Goal: Complete application form

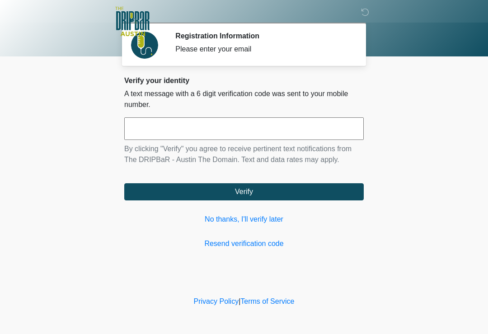
click at [266, 217] on link "No thanks, I'll verify later" at bounding box center [243, 219] width 239 height 11
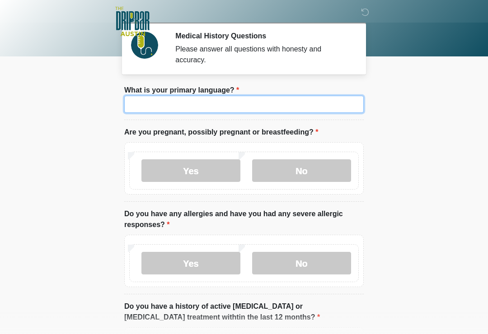
click at [265, 108] on input "What is your primary language?" at bounding box center [243, 104] width 239 height 17
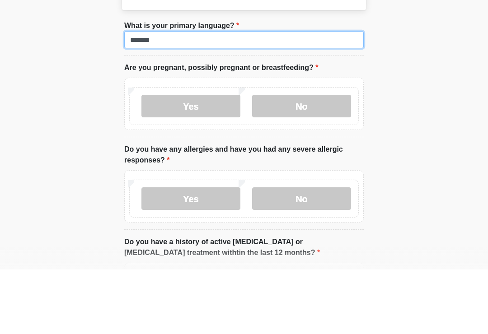
type input "*******"
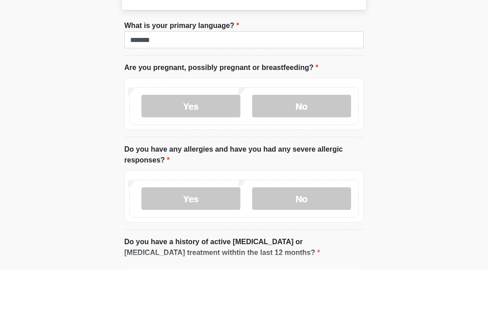
click at [309, 159] on label "No" at bounding box center [301, 170] width 99 height 23
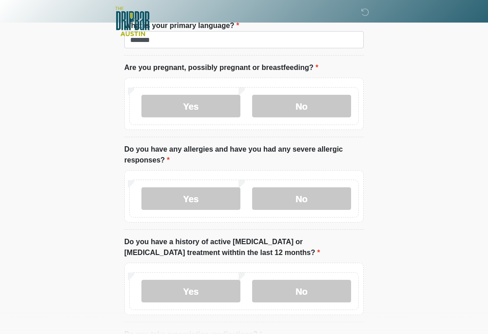
click at [187, 192] on label "Yes" at bounding box center [190, 198] width 99 height 23
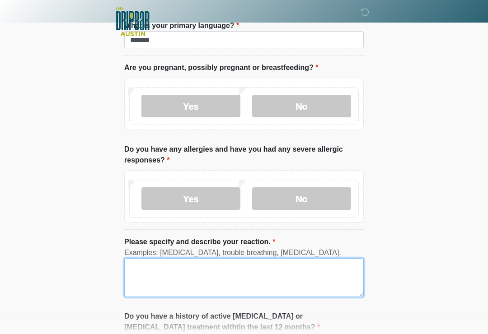
click at [231, 268] on textarea "Please specify and describe your reaction." at bounding box center [243, 277] width 239 height 39
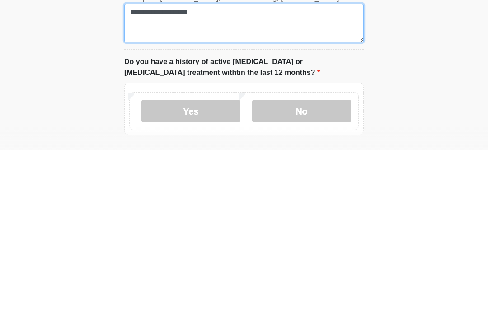
scroll to position [136, 0]
type textarea "**********"
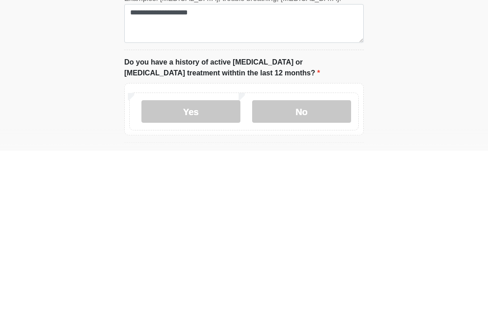
click at [319, 284] on label "No" at bounding box center [301, 295] width 99 height 23
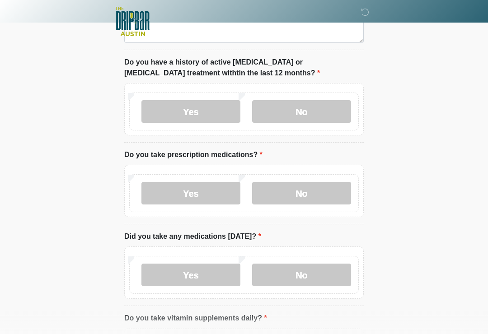
click at [319, 192] on label "No" at bounding box center [301, 193] width 99 height 23
click at [312, 268] on label "No" at bounding box center [301, 275] width 99 height 23
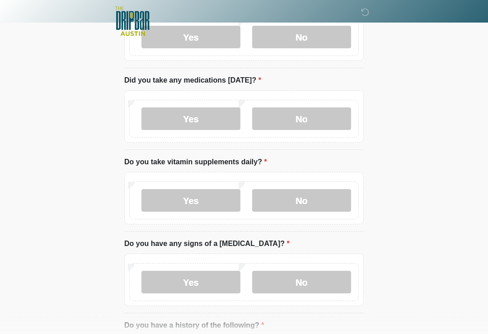
click at [311, 191] on label "No" at bounding box center [301, 201] width 99 height 23
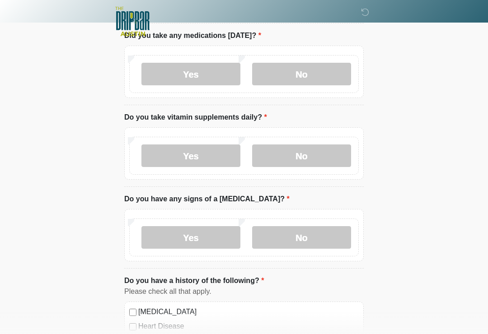
scroll to position [622, 0]
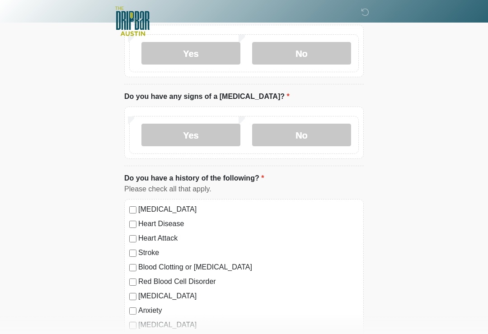
click at [309, 127] on label "No" at bounding box center [301, 135] width 99 height 23
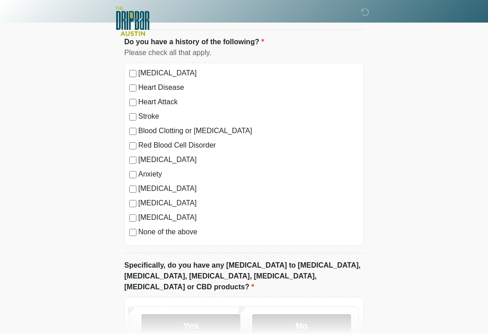
scroll to position [827, 0]
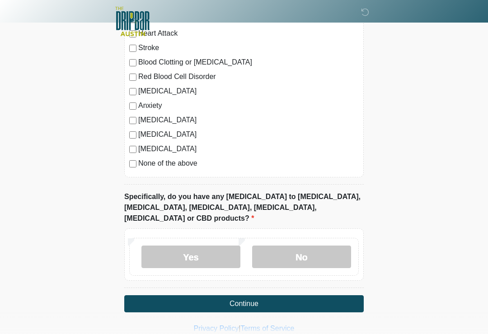
click at [313, 246] on label "No" at bounding box center [301, 257] width 99 height 23
click at [304, 295] on button "Continue" at bounding box center [243, 303] width 239 height 17
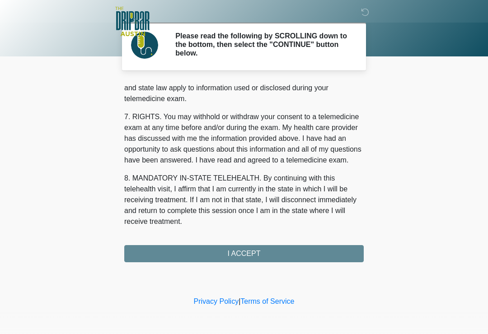
scroll to position [381, 0]
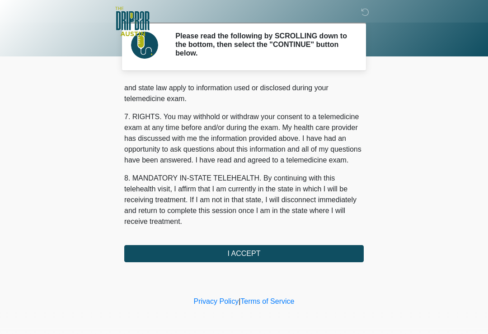
click at [267, 252] on button "I ACCEPT" at bounding box center [243, 253] width 239 height 17
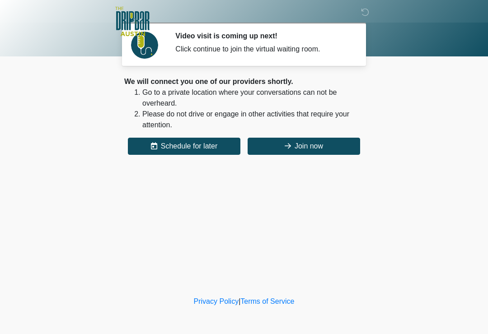
click at [318, 143] on button "Join now" at bounding box center [304, 146] width 112 height 17
